Goal: Task Accomplishment & Management: Use online tool/utility

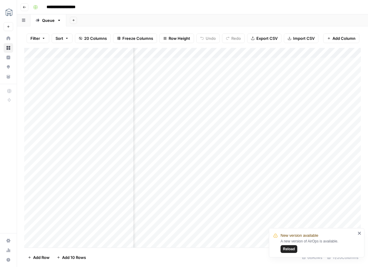
scroll to position [0, 273]
click at [360, 233] on icon "close" at bounding box center [359, 232] width 3 height 3
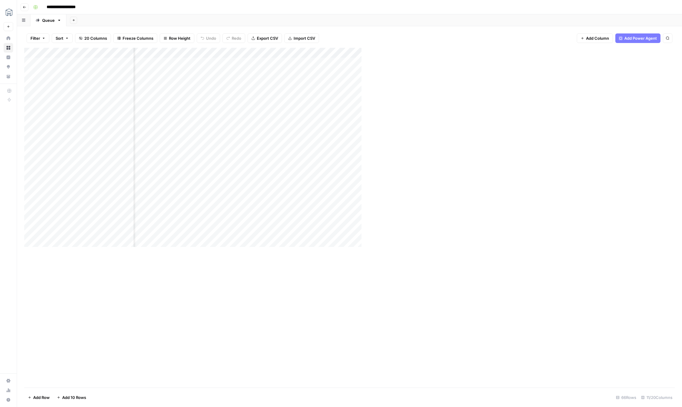
scroll to position [0, 50]
click at [368, 52] on div "Add Column" at bounding box center [349, 218] width 650 height 340
click at [368, 111] on span "Edit Workflow" at bounding box center [564, 111] width 52 height 6
click at [276, 54] on div "Add Column" at bounding box center [349, 218] width 650 height 340
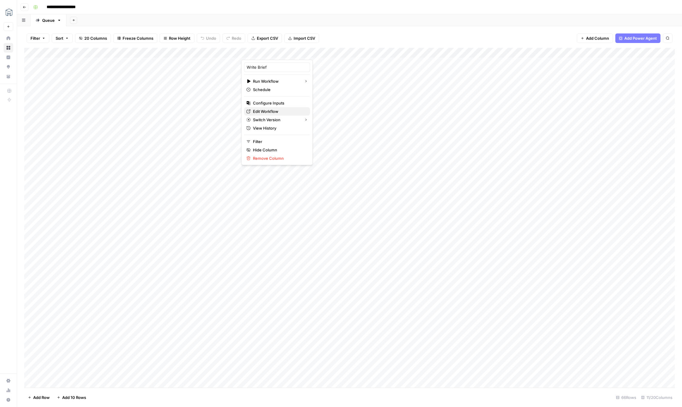
click at [267, 111] on span "Edit Workflow" at bounding box center [279, 111] width 52 height 6
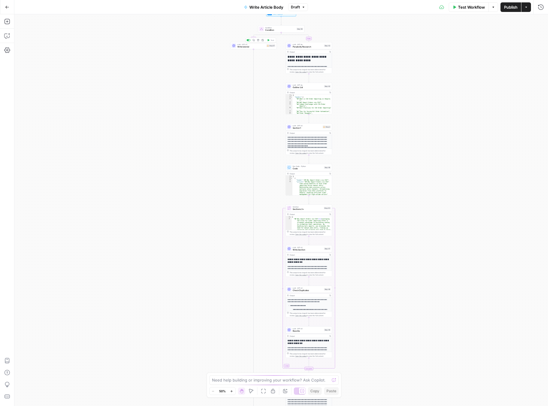
click at [259, 46] on span "Write tutorial" at bounding box center [251, 46] width 28 height 3
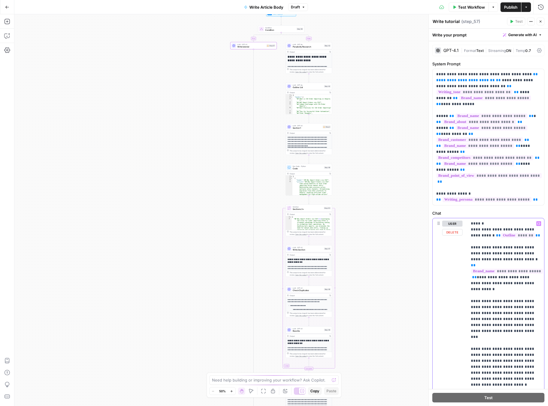
click at [474, 239] on p "**********" at bounding box center [506, 394] width 70 height 347
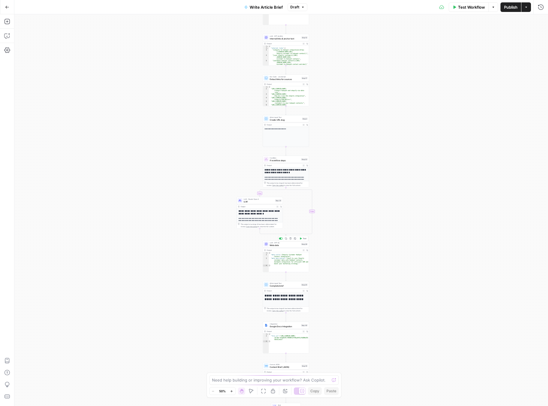
click at [286, 244] on span "Meta data" at bounding box center [285, 245] width 30 height 3
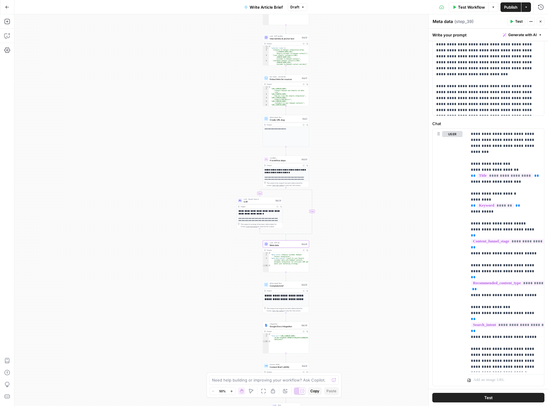
scroll to position [162, 0]
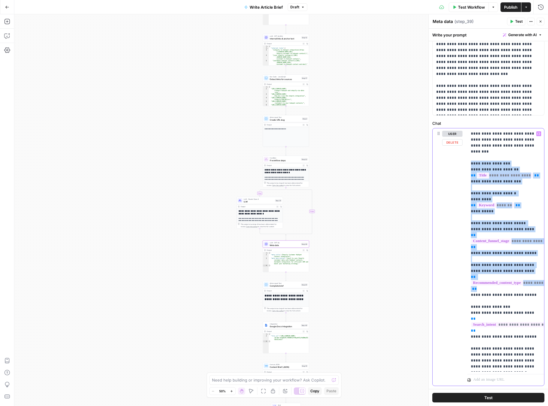
drag, startPoint x: 470, startPoint y: 158, endPoint x: 515, endPoint y: 281, distance: 131.7
click at [515, 281] on p "**********" at bounding box center [506, 331] width 70 height 400
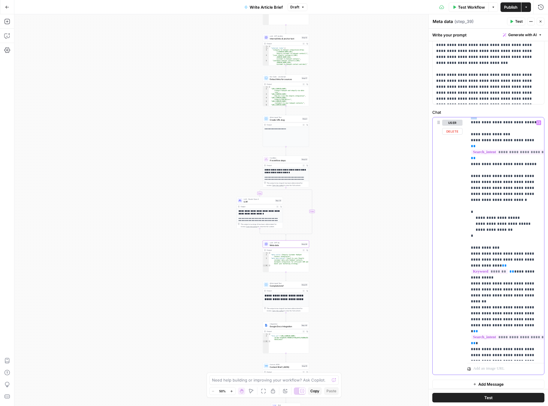
scroll to position [176, 0]
